Goal: Information Seeking & Learning: Check status

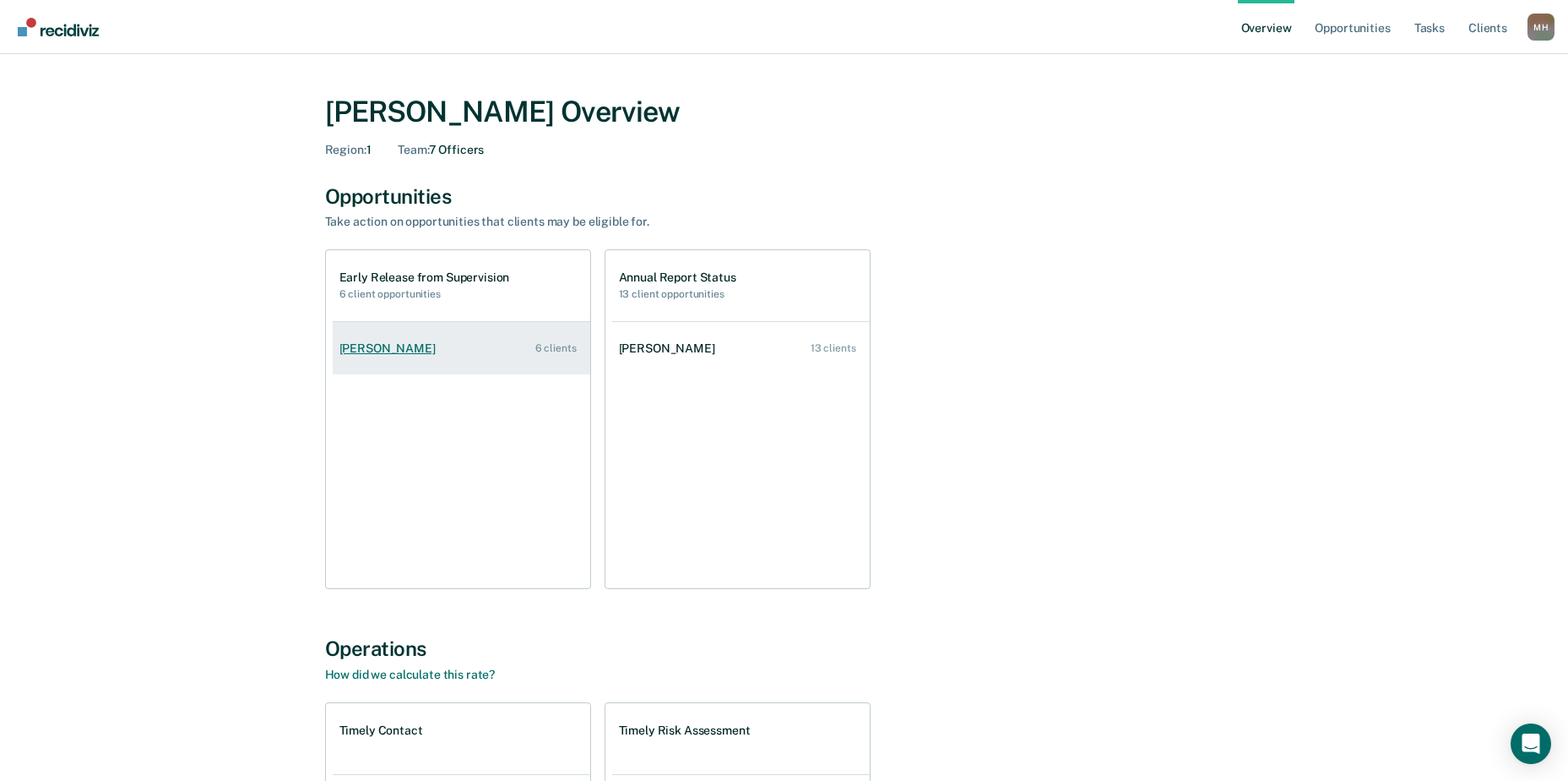
click at [444, 352] on link "[PERSON_NAME] 6 clients" at bounding box center [461, 349] width 258 height 49
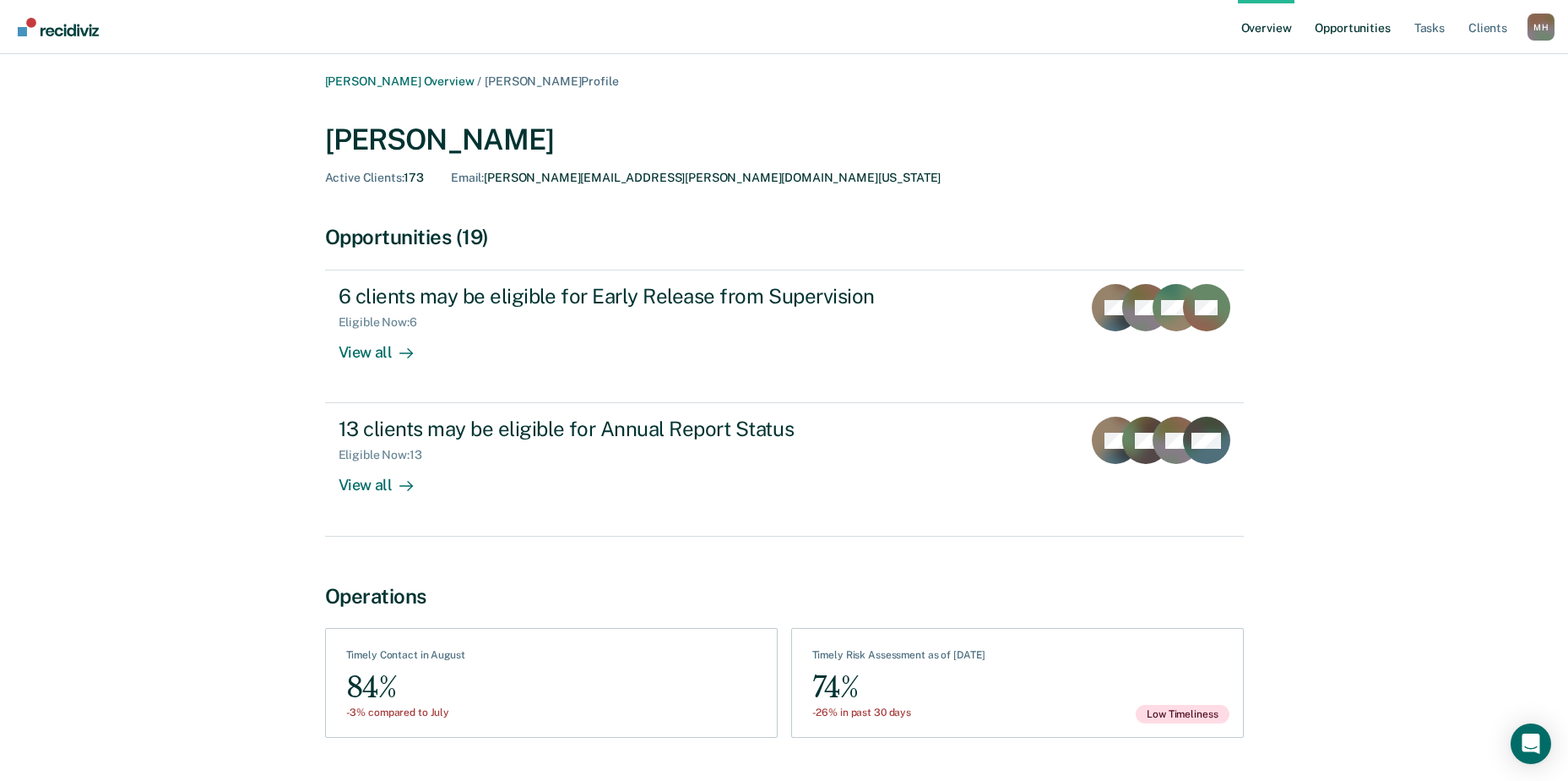
click at [1376, 21] on link "Opportunities" at bounding box center [1352, 27] width 82 height 54
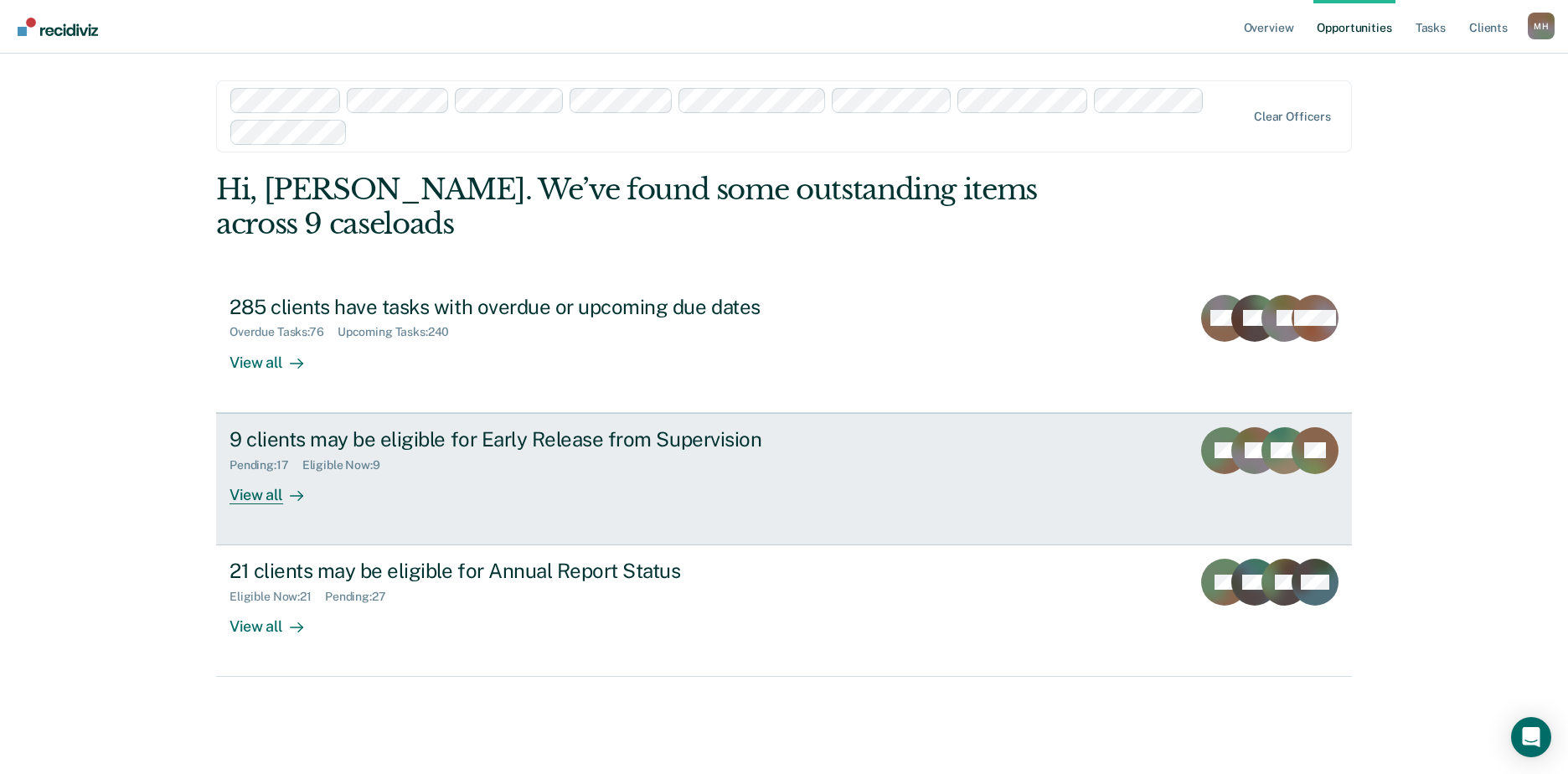
click at [473, 451] on div "Pending : 17 Eligible Now : 9" at bounding box center [524, 462] width 588 height 21
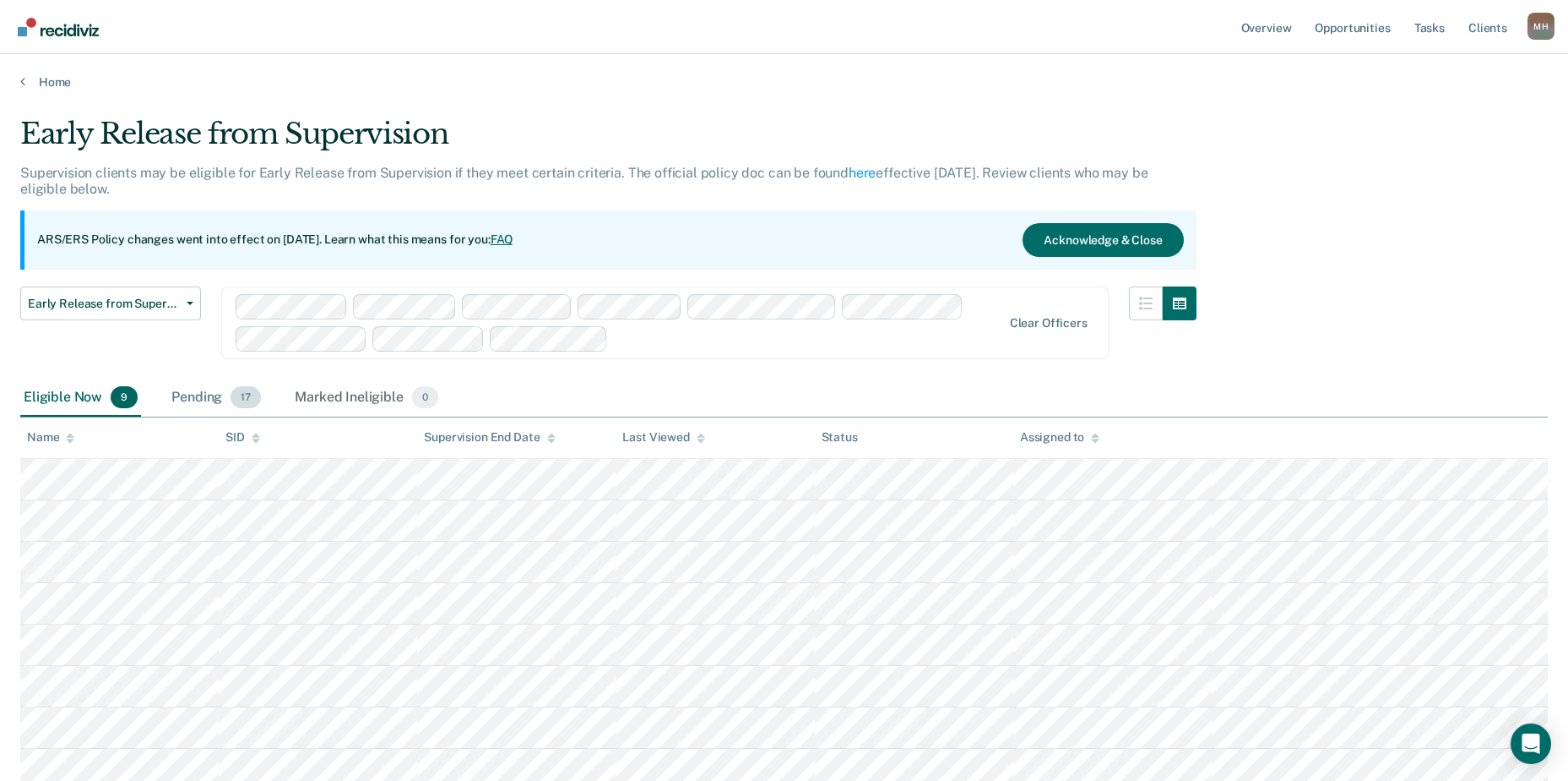
click at [206, 395] on div "Pending 17" at bounding box center [216, 398] width 96 height 37
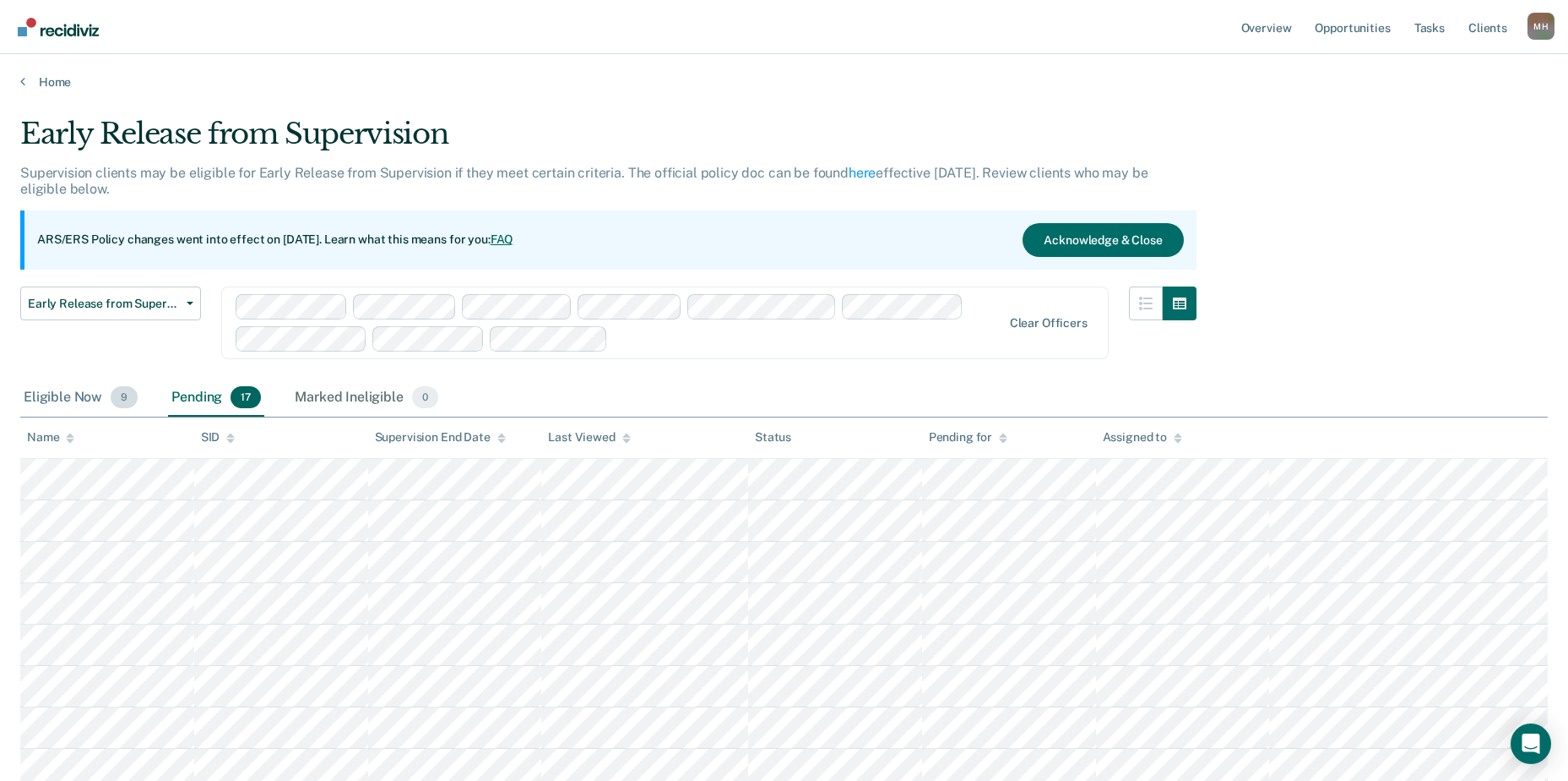
click at [74, 401] on div "Eligible Now 9" at bounding box center [81, 398] width 121 height 37
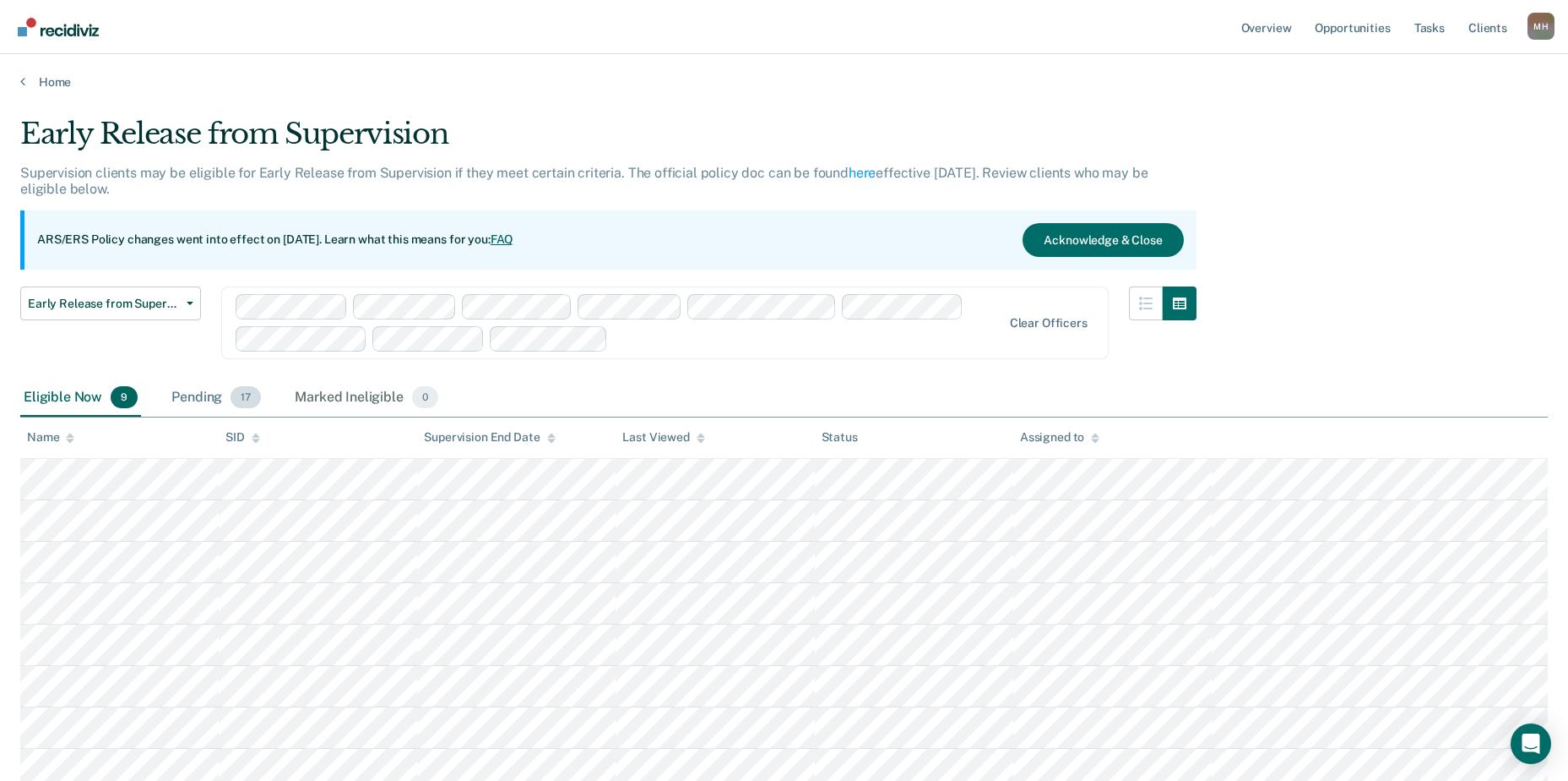
click at [188, 403] on div "Pending 17" at bounding box center [216, 398] width 96 height 37
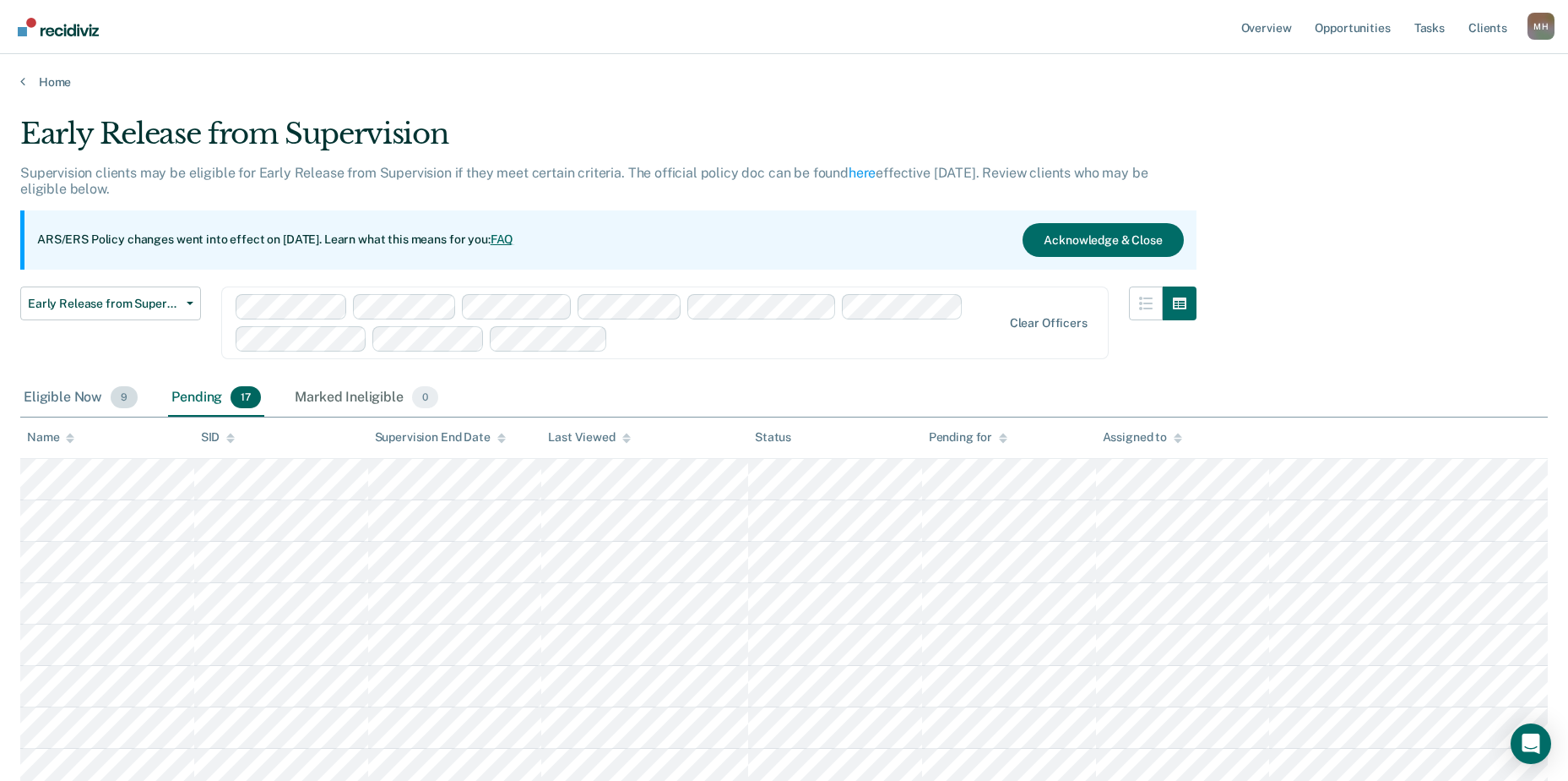
click at [87, 401] on div "Eligible Now 9" at bounding box center [81, 398] width 121 height 37
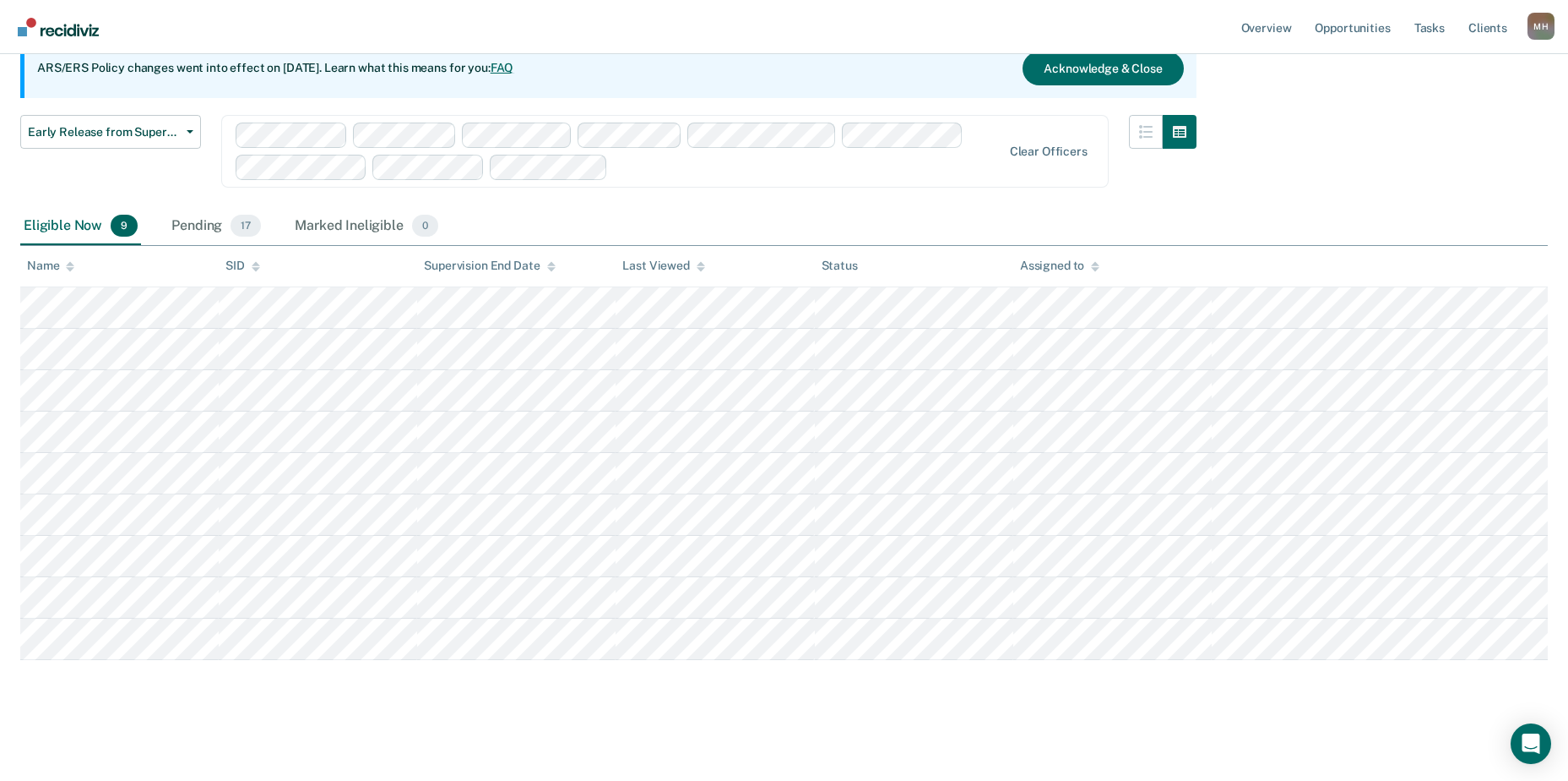
scroll to position [172, 0]
click at [180, 218] on div "Pending 17" at bounding box center [216, 226] width 96 height 37
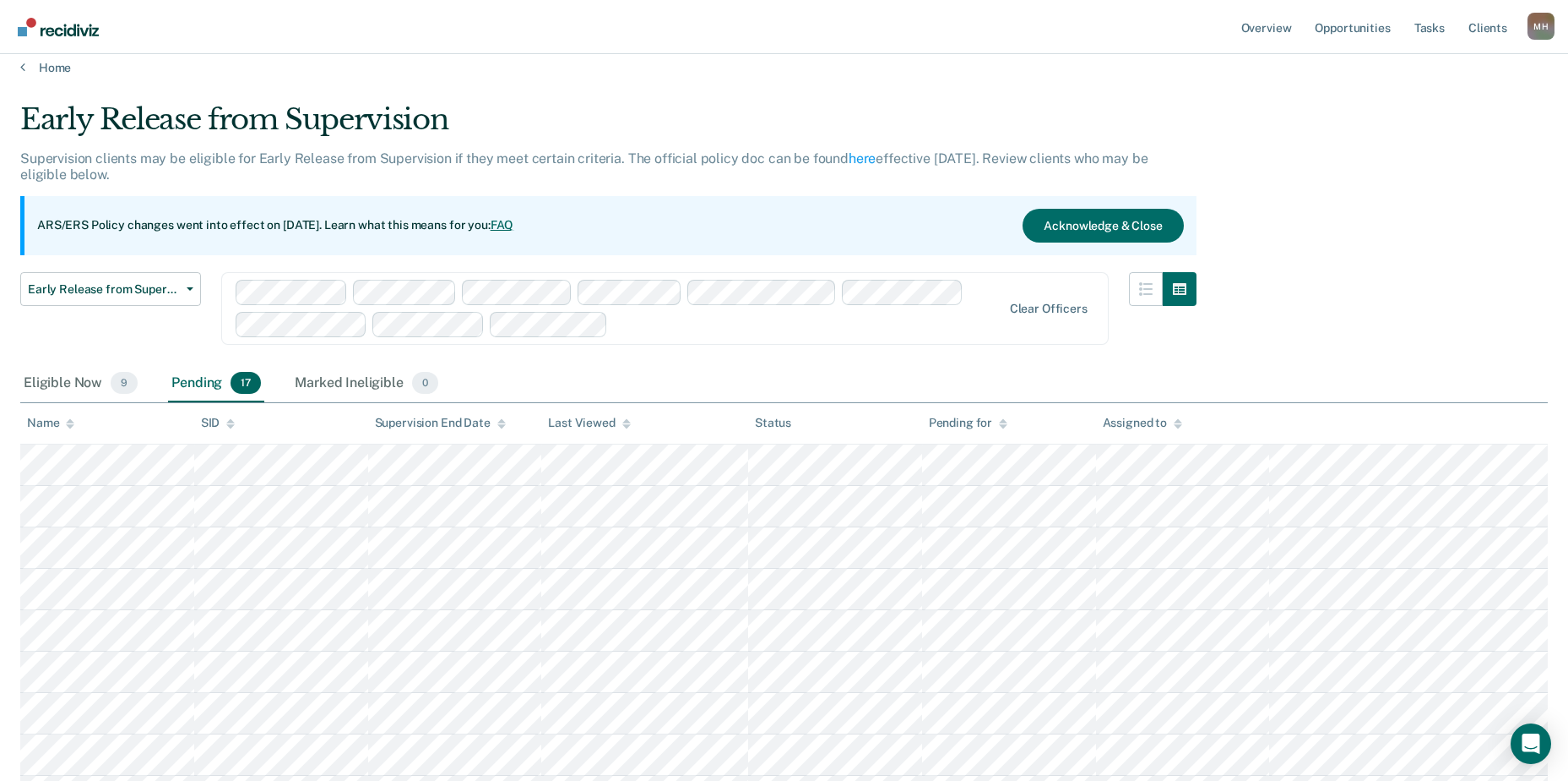
scroll to position [0, 0]
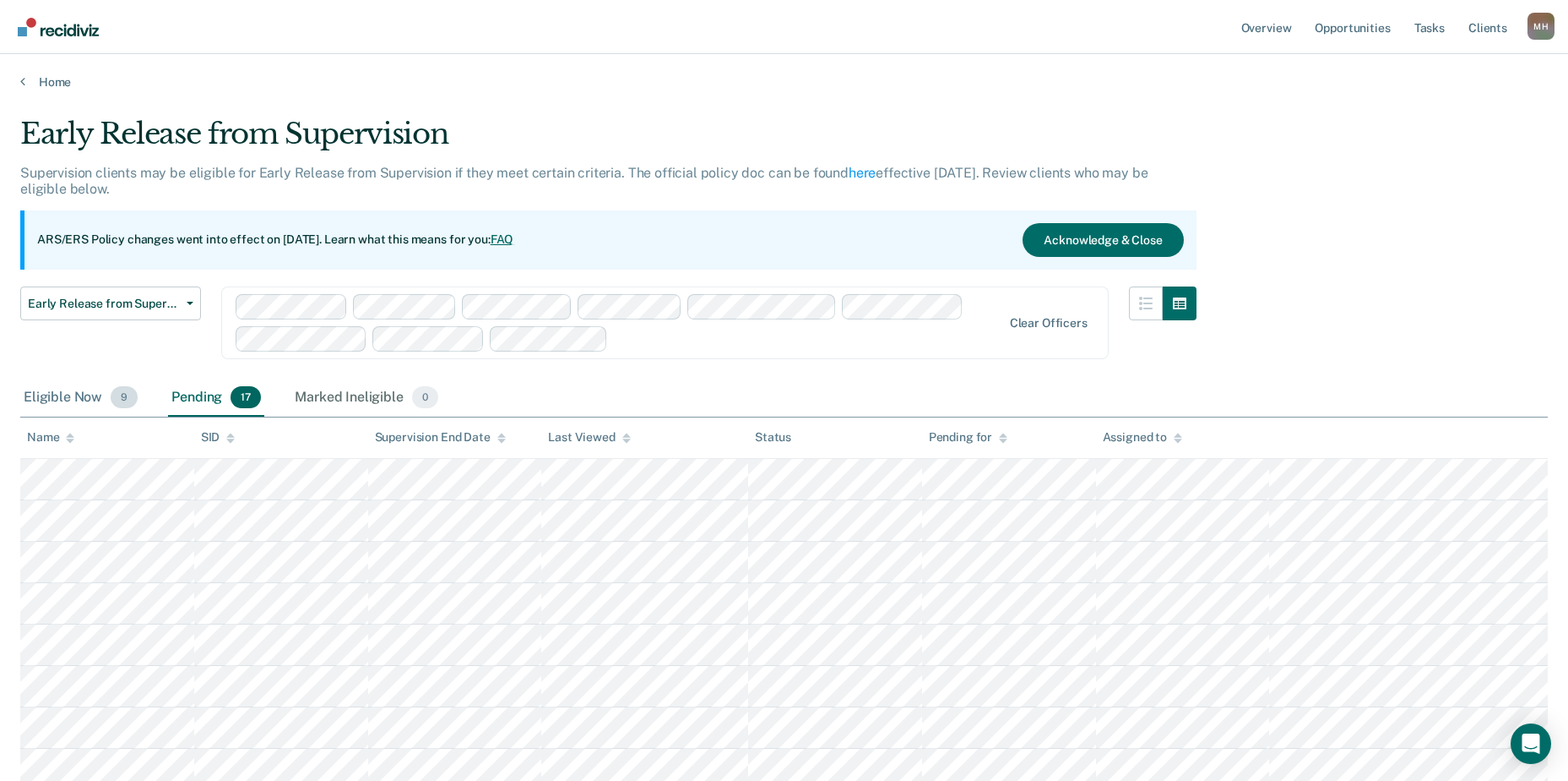
click at [79, 397] on div "Eligible Now 9" at bounding box center [81, 398] width 121 height 37
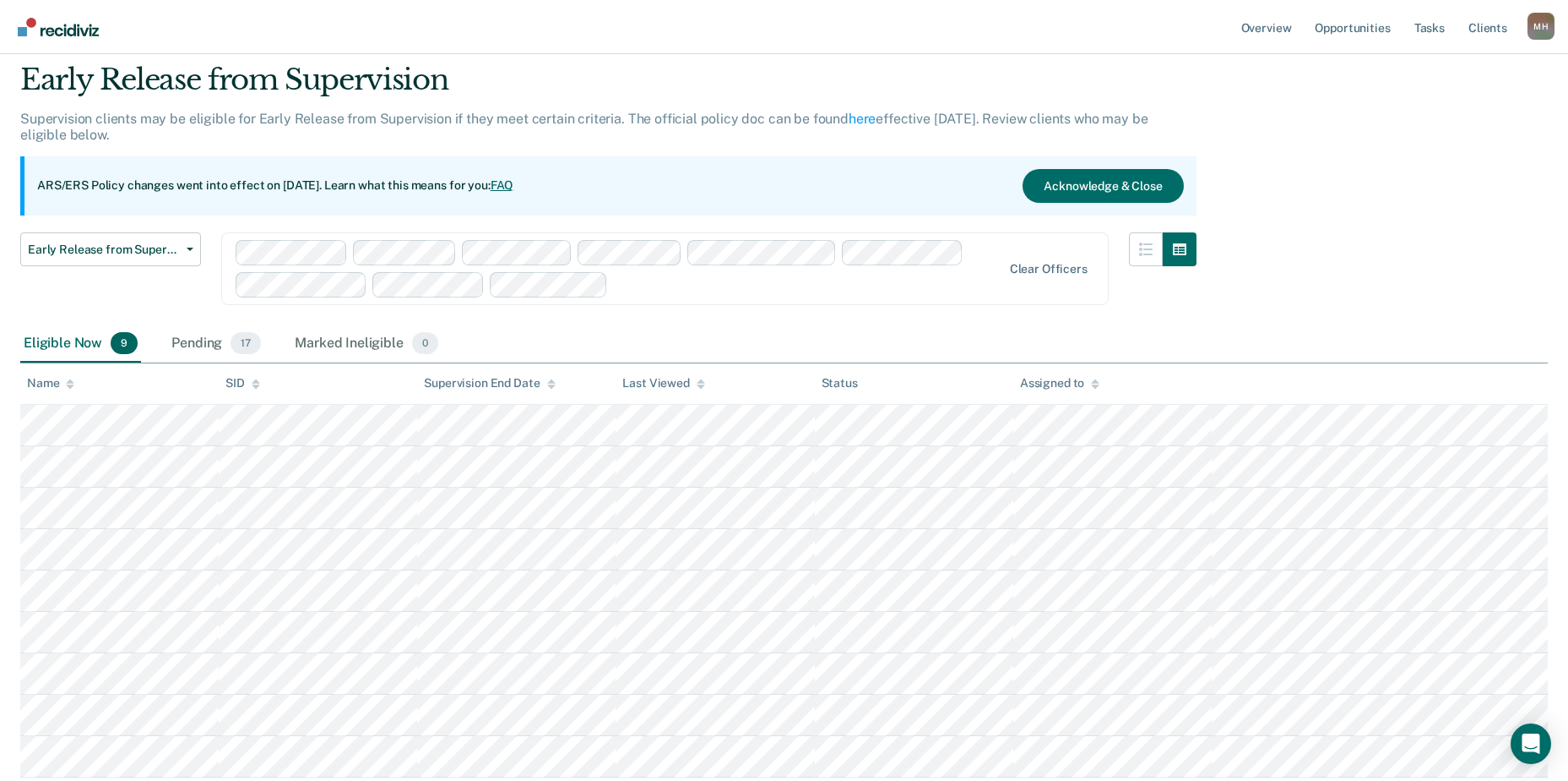
scroll to position [85, 0]
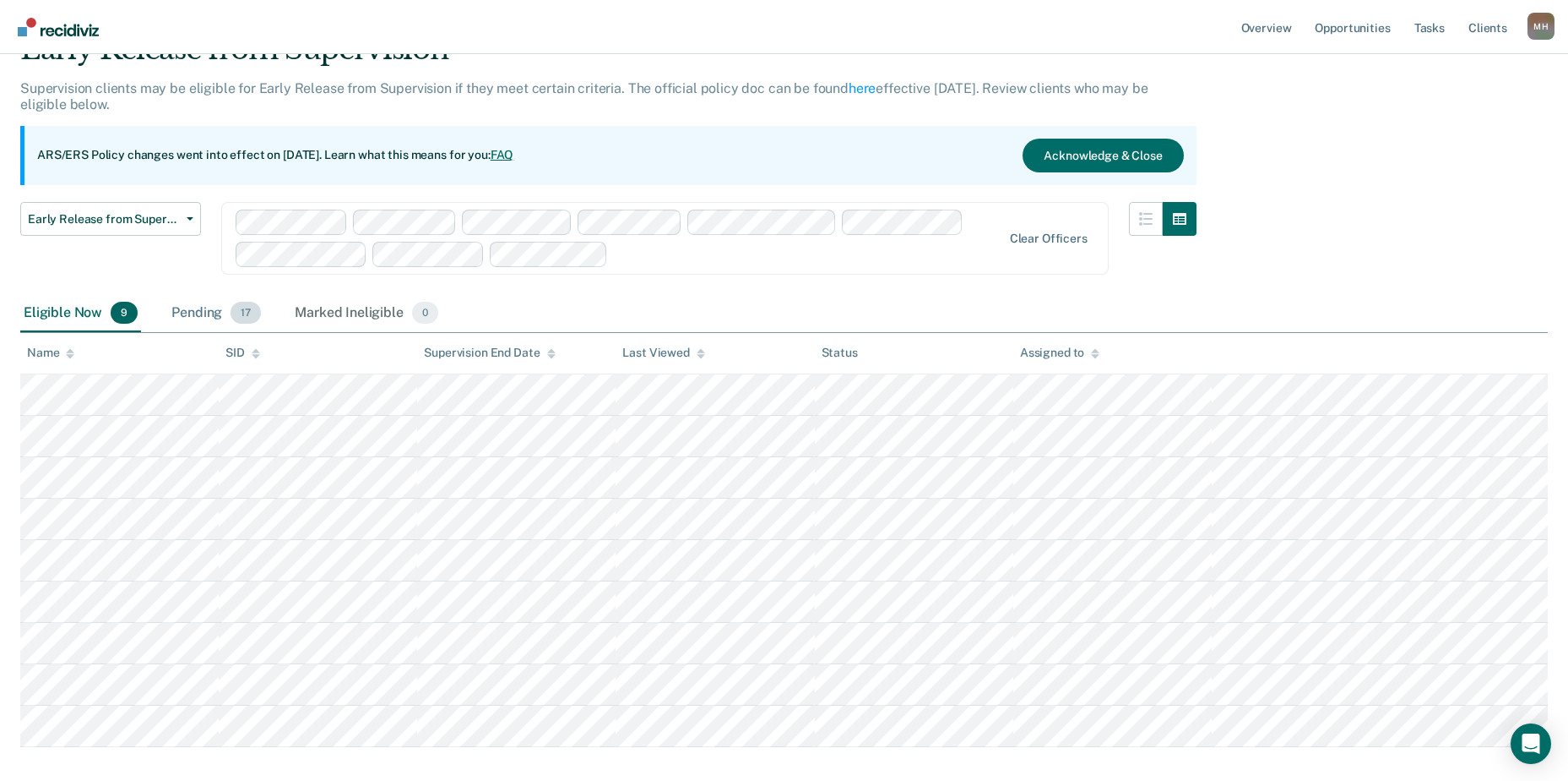
click at [175, 309] on div "Pending 17" at bounding box center [216, 313] width 96 height 37
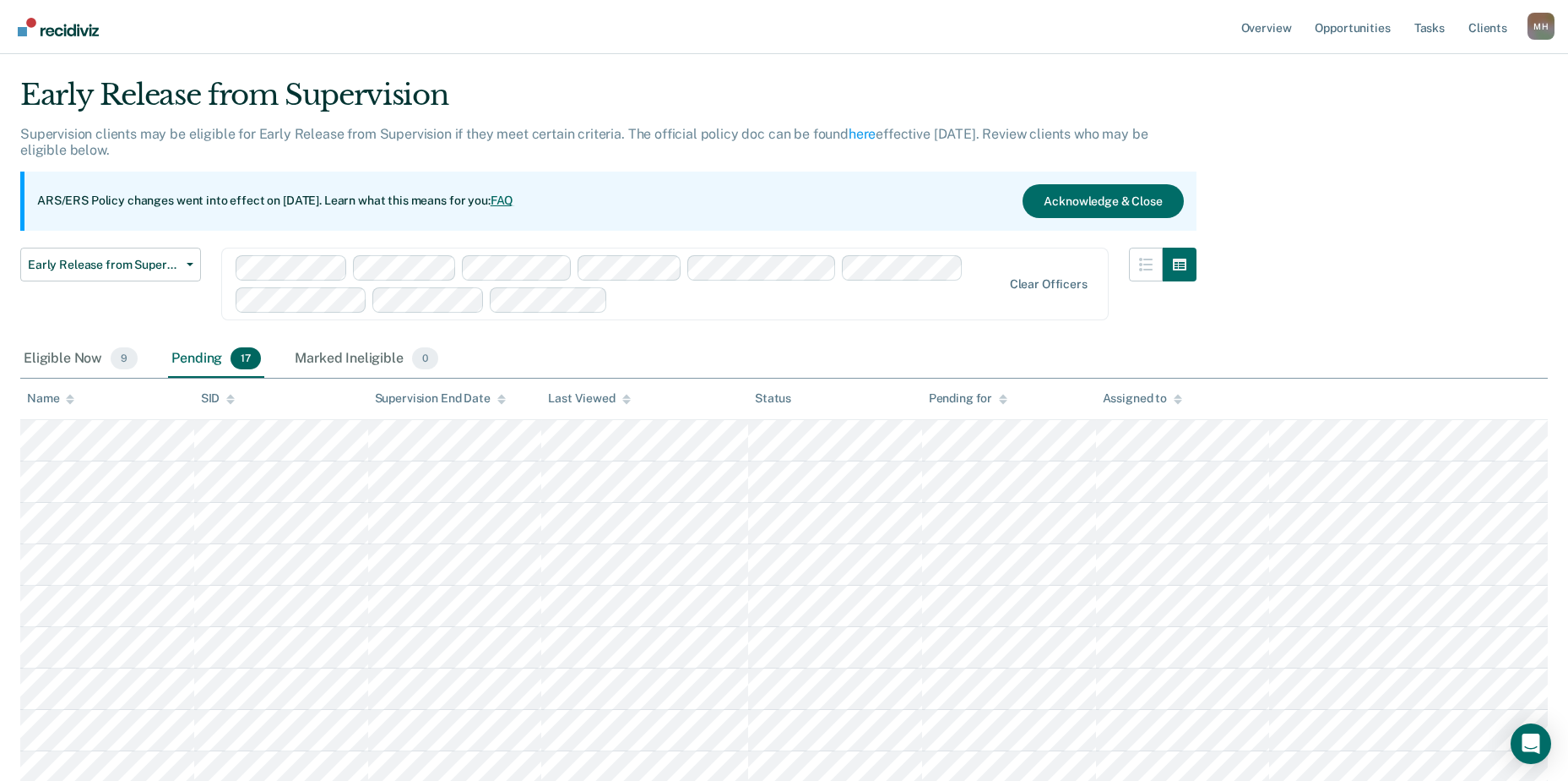
scroll to position [0, 0]
